Goal: Check status: Check status

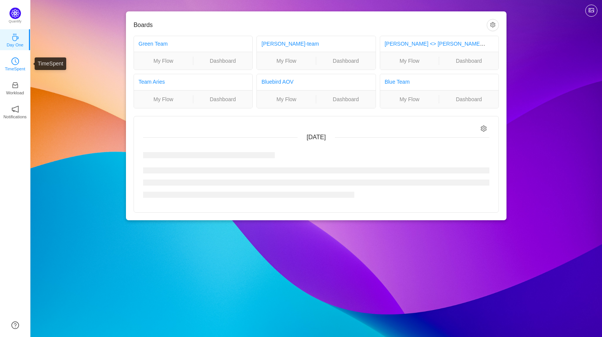
click at [12, 67] on link "TimeSpent" at bounding box center [15, 64] width 8 height 8
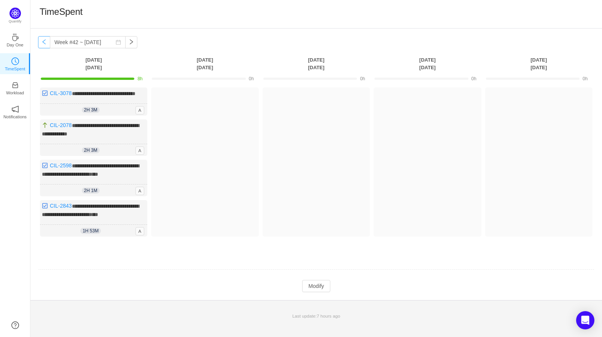
click at [45, 42] on button "button" at bounding box center [44, 42] width 12 height 12
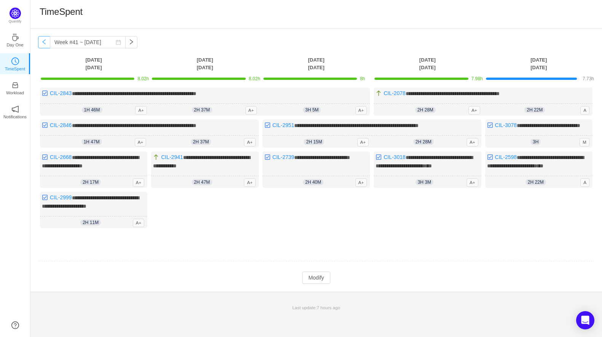
click at [46, 39] on button "button" at bounding box center [44, 42] width 12 height 12
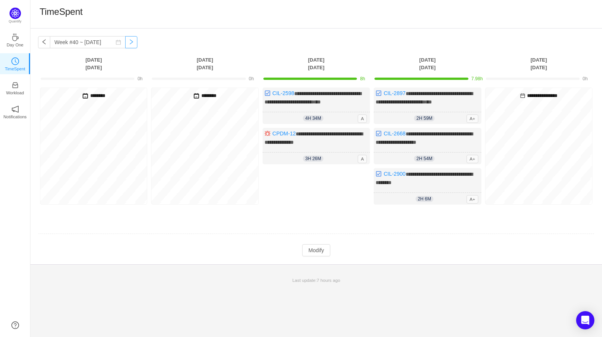
click at [125, 43] on button "button" at bounding box center [131, 42] width 12 height 12
type input "Week #41 ~ [DATE]"
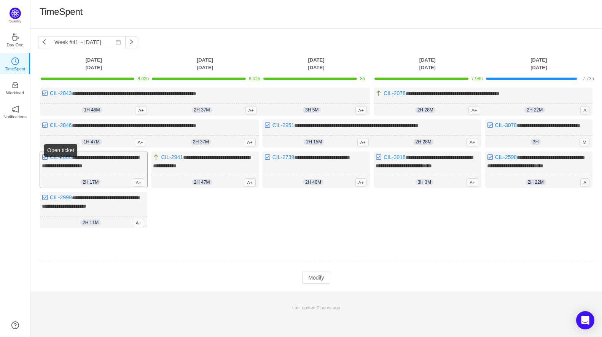
click at [61, 160] on link "CIL-2668" at bounding box center [61, 157] width 22 height 6
click at [66, 201] on link "CIL-2999" at bounding box center [61, 198] width 22 height 6
click at [397, 160] on link "CIL-3018" at bounding box center [395, 157] width 22 height 6
click at [512, 169] on span "**********" at bounding box center [535, 162] width 97 height 14
click at [522, 169] on span "**********" at bounding box center [535, 162] width 97 height 14
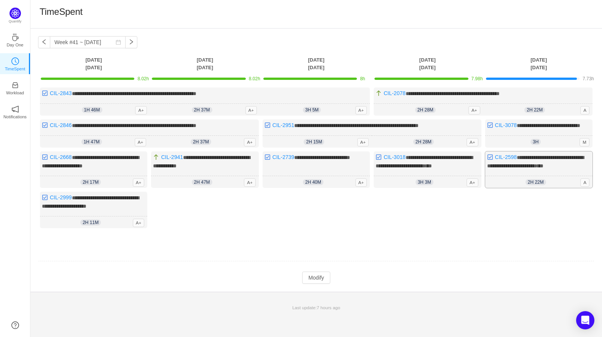
click at [503, 187] on div "2h 22m 2h 22m A" at bounding box center [539, 182] width 107 height 12
click at [505, 160] on link "CIL-2598" at bounding box center [506, 157] width 22 height 6
